Goal: Learn about a topic: Learn about a topic

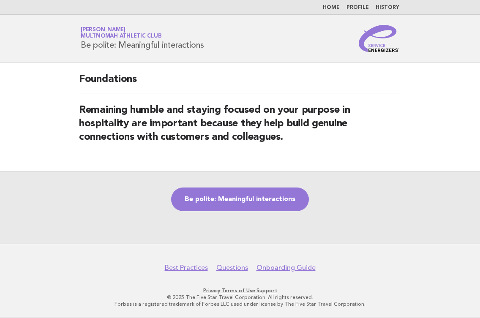
click at [227, 204] on link "Be polite: Meaningful interactions" at bounding box center [240, 200] width 138 height 24
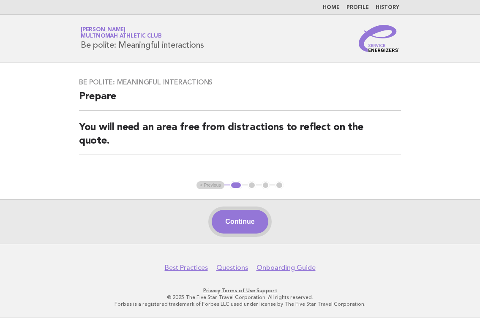
click at [232, 224] on button "Continue" at bounding box center [240, 222] width 56 height 24
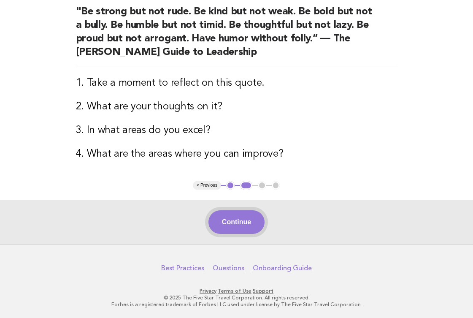
click at [238, 225] on button "Continue" at bounding box center [237, 222] width 56 height 24
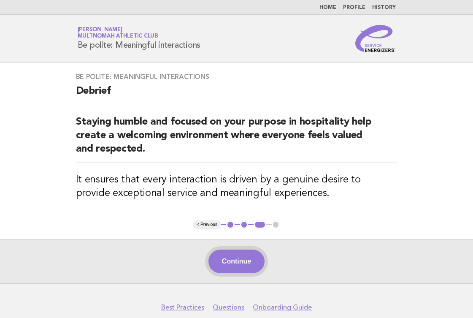
click at [239, 262] on button "Continue" at bounding box center [237, 262] width 56 height 24
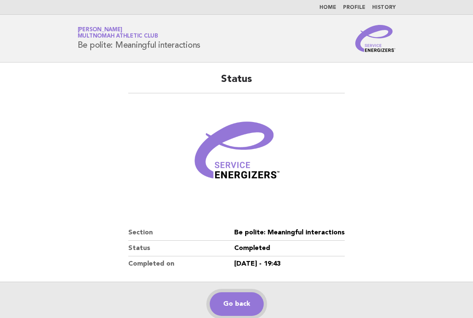
click at [231, 307] on link "Go back" at bounding box center [237, 304] width 54 height 24
